Goal: Navigation & Orientation: Find specific page/section

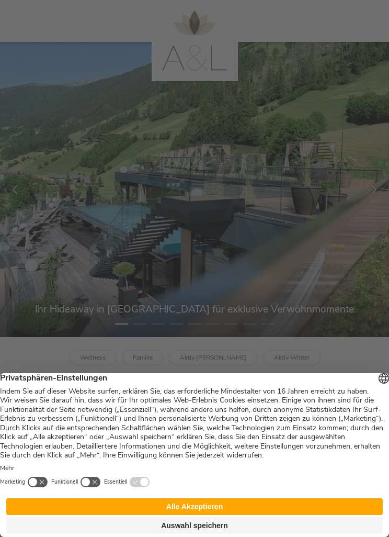
click at [222, 503] on button "Alle Akzeptieren" at bounding box center [194, 506] width 377 height 17
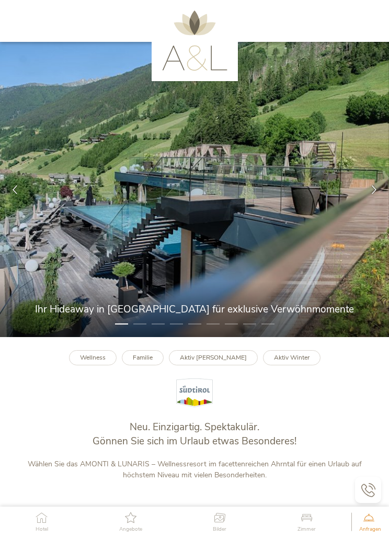
click at [199, 50] on img at bounding box center [194, 40] width 65 height 60
click at [42, 519] on icon at bounding box center [42, 517] width 13 height 11
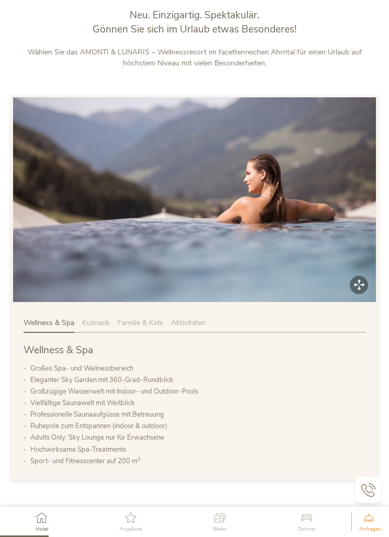
click at [131, 527] on span "Angebote" at bounding box center [130, 528] width 23 height 5
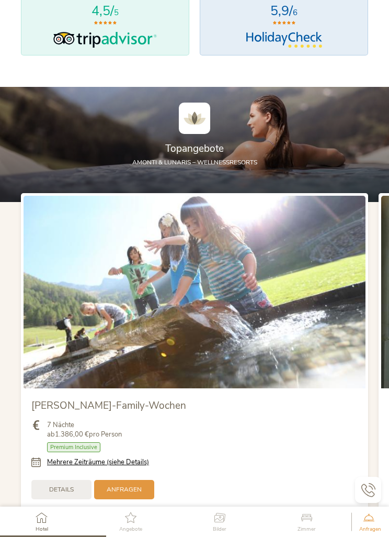
scroll to position [1005, 0]
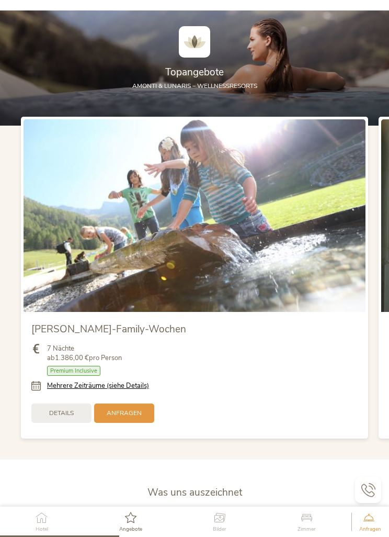
click at [216, 524] on div "Bilder" at bounding box center [220, 521] width 24 height 30
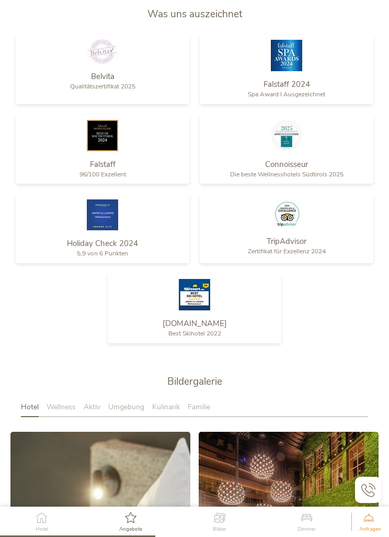
click at [305, 432] on link at bounding box center [289, 522] width 180 height 180
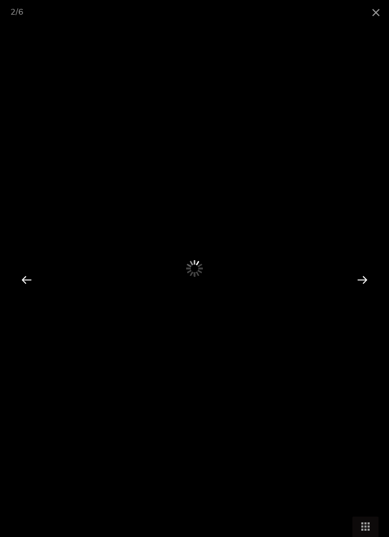
scroll to position [1844, 0]
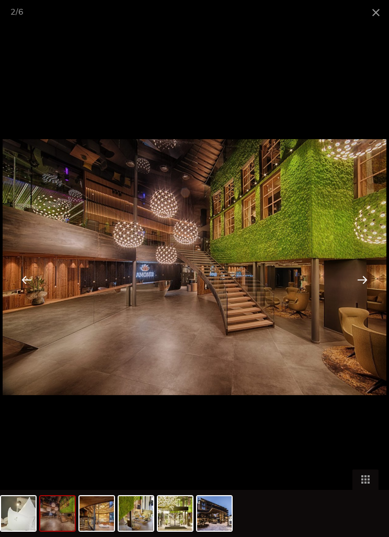
click at [380, 11] on span at bounding box center [376, 12] width 26 height 25
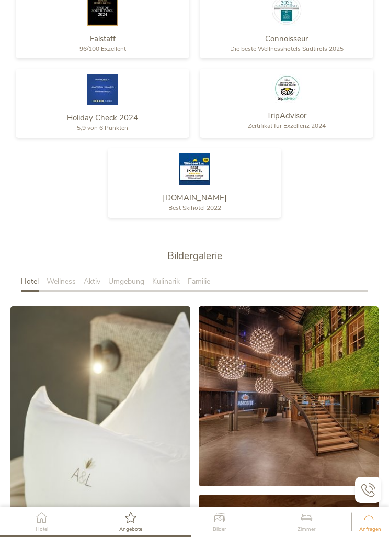
click at [312, 528] on span "Zimmer" at bounding box center [307, 528] width 18 height 5
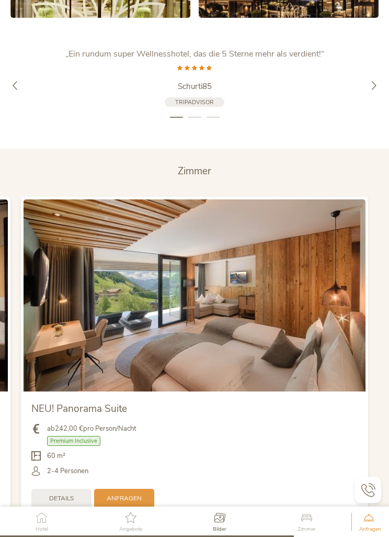
scroll to position [2448, 0]
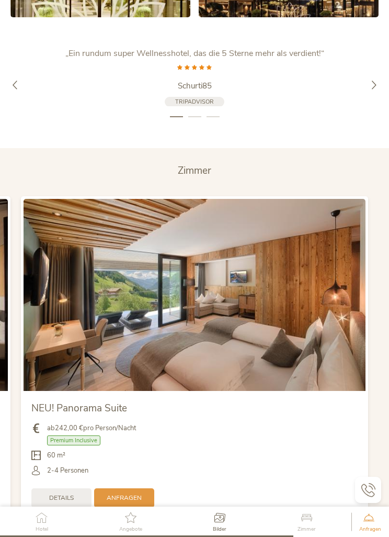
click at [379, 532] on span "Anfragen" at bounding box center [370, 528] width 22 height 5
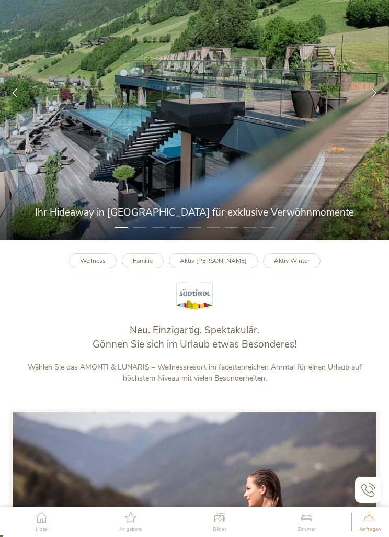
scroll to position [0, 0]
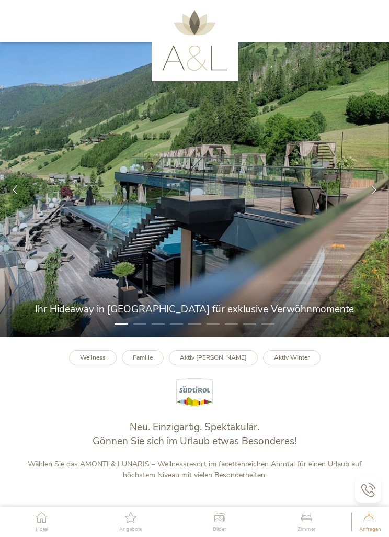
click at [153, 362] on b "Familie" at bounding box center [143, 357] width 20 height 8
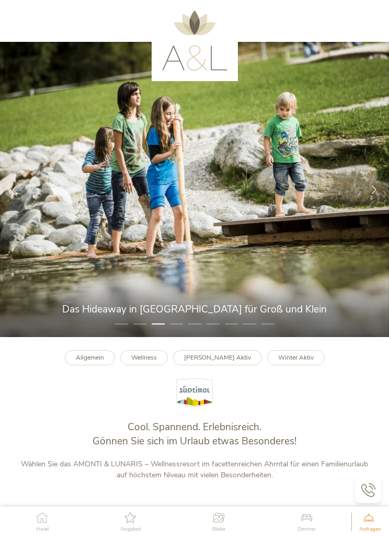
click at [132, 529] on span "Angebot" at bounding box center [130, 528] width 20 height 5
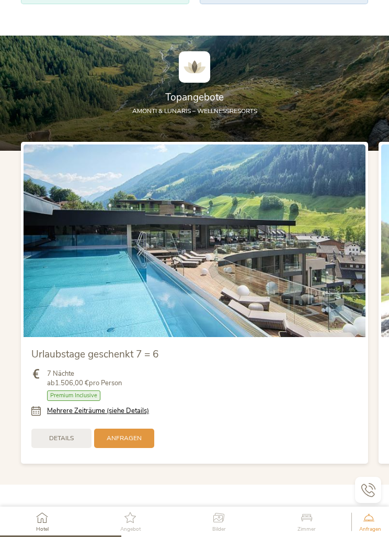
click at [223, 513] on icon at bounding box center [219, 517] width 14 height 11
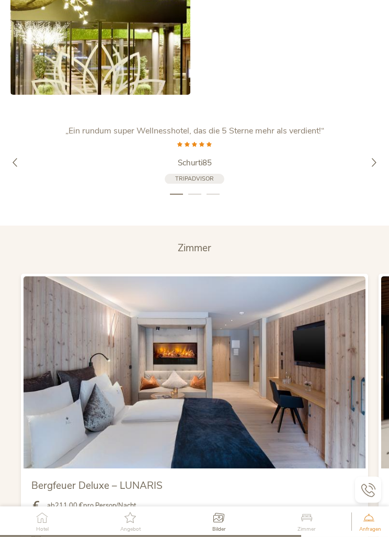
scroll to position [2375, 0]
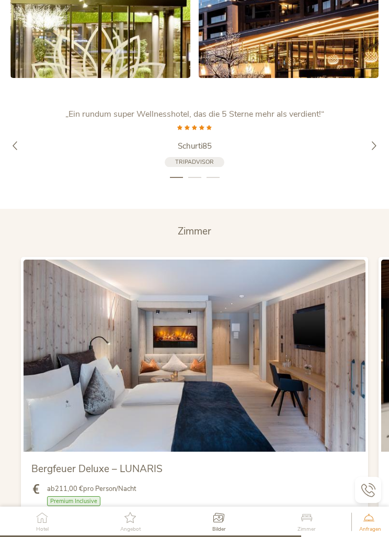
click at [205, 238] on span "Zimmer" at bounding box center [194, 231] width 33 height 14
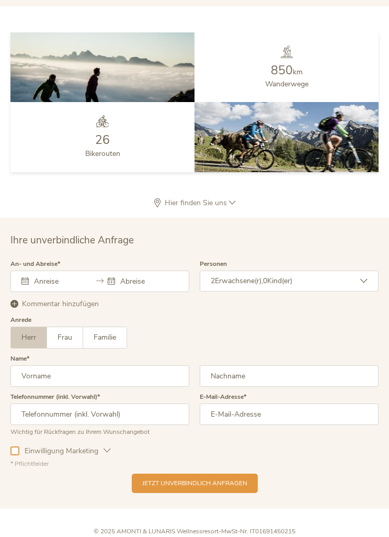
scroll to position [3099, 0]
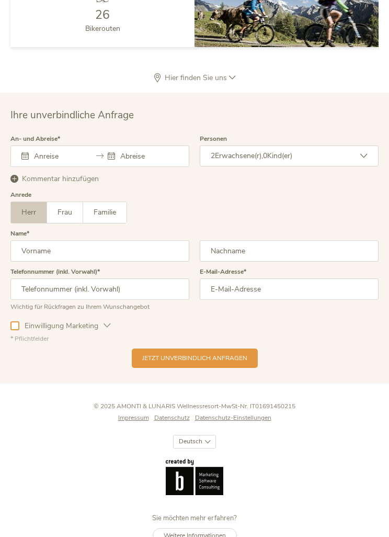
click at [219, 536] on span "Weitere Informationen" at bounding box center [195, 535] width 62 height 8
